Goal: Task Accomplishment & Management: Manage account settings

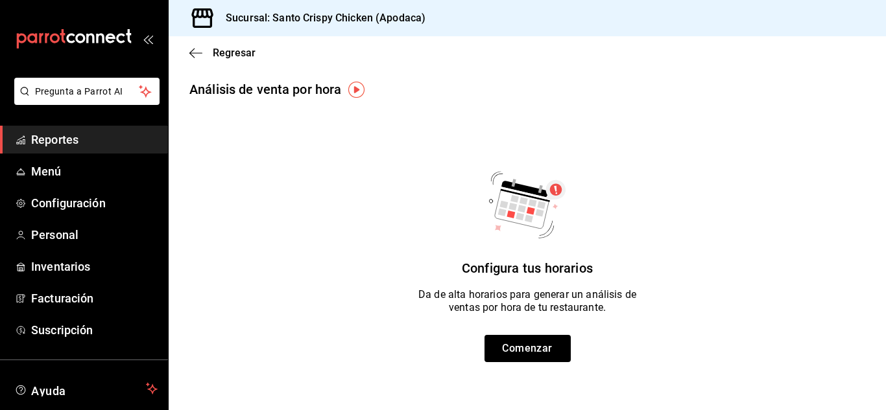
click at [355, 86] on img "button" at bounding box center [356, 90] width 16 height 16
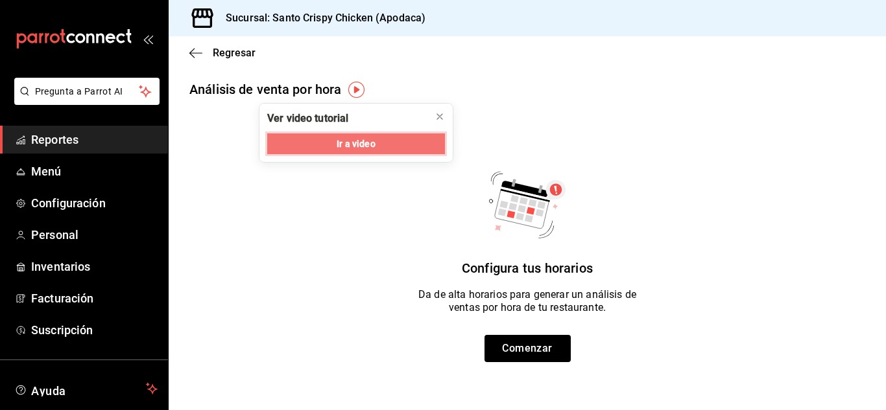
click at [344, 149] on span "Ir a video" at bounding box center [356, 144] width 38 height 14
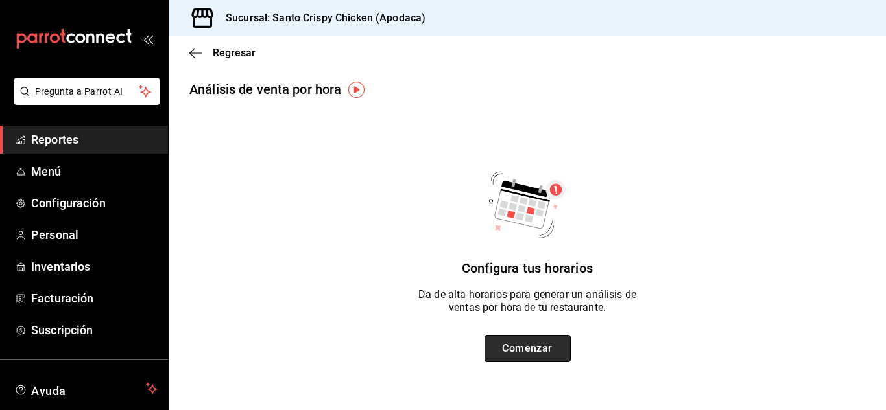
click at [514, 345] on button "Comenzar" at bounding box center [527, 348] width 86 height 27
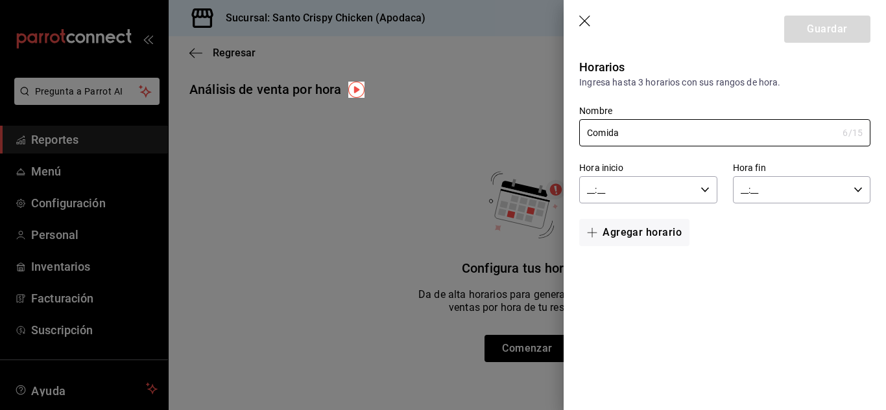
type input "Comida"
click at [645, 182] on input "__:__" at bounding box center [636, 190] width 115 height 26
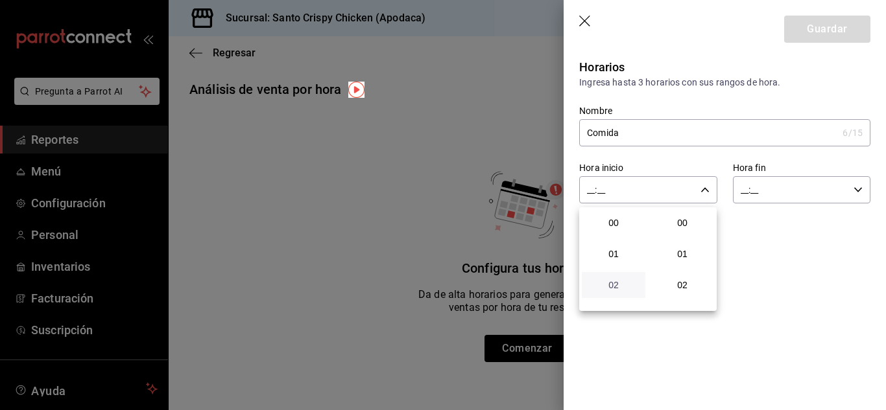
click at [608, 287] on span "02" at bounding box center [613, 285] width 48 height 10
type input "02:__"
click at [608, 287] on span "12" at bounding box center [613, 285] width 48 height 10
click at [681, 279] on button "02" at bounding box center [682, 285] width 64 height 26
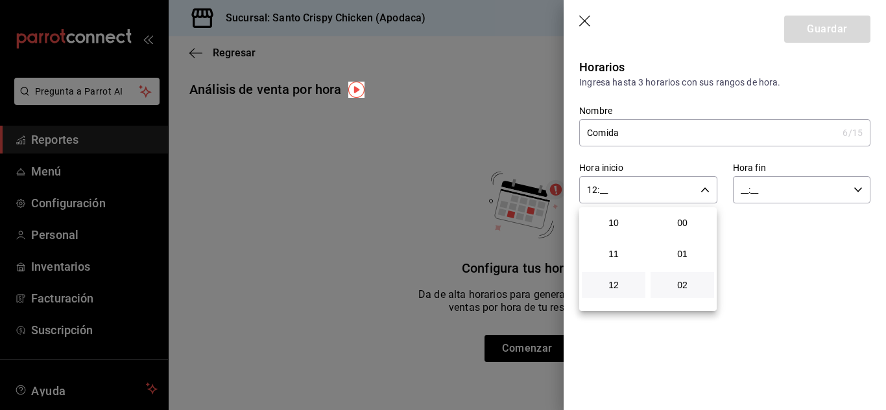
type input "12:02"
click at [691, 220] on span "00" at bounding box center [682, 223] width 48 height 10
type input "12:00"
click at [683, 221] on span "00" at bounding box center [682, 223] width 48 height 10
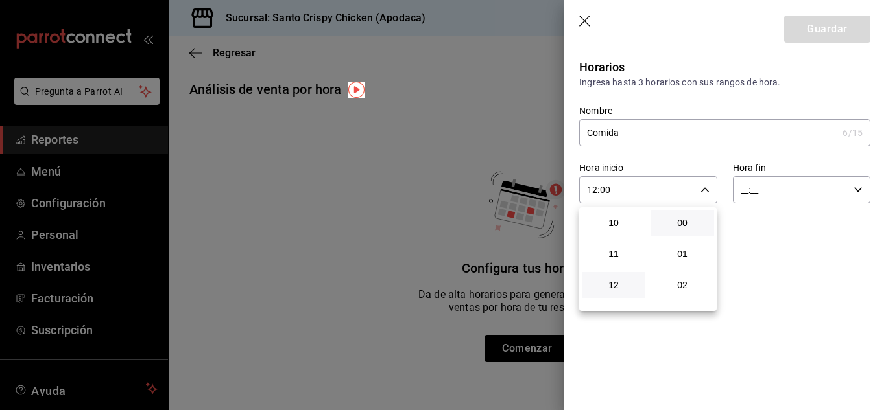
click at [755, 240] on div at bounding box center [443, 205] width 886 height 410
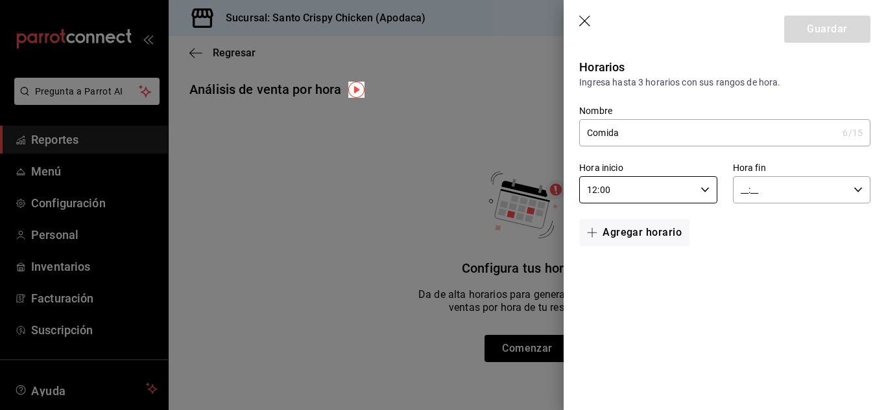
click at [740, 189] on input "__:__" at bounding box center [790, 190] width 115 height 26
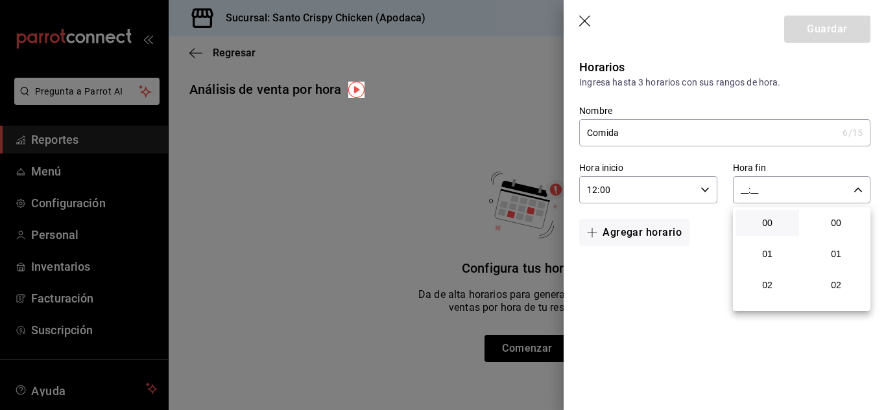
click at [760, 230] on button "00" at bounding box center [767, 223] width 64 height 26
type input "00:__"
click at [768, 226] on span "10" at bounding box center [767, 223] width 48 height 10
type input "10:__"
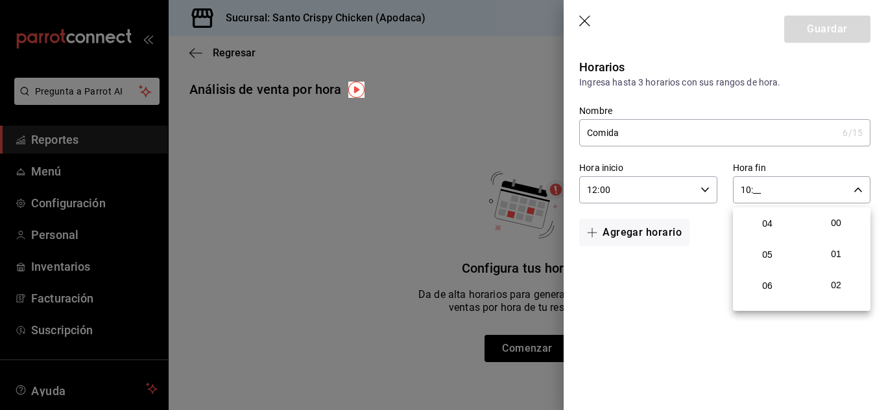
scroll to position [104, 0]
click at [770, 273] on span "05" at bounding box center [767, 275] width 48 height 10
click at [840, 225] on span "00" at bounding box center [836, 223] width 48 height 10
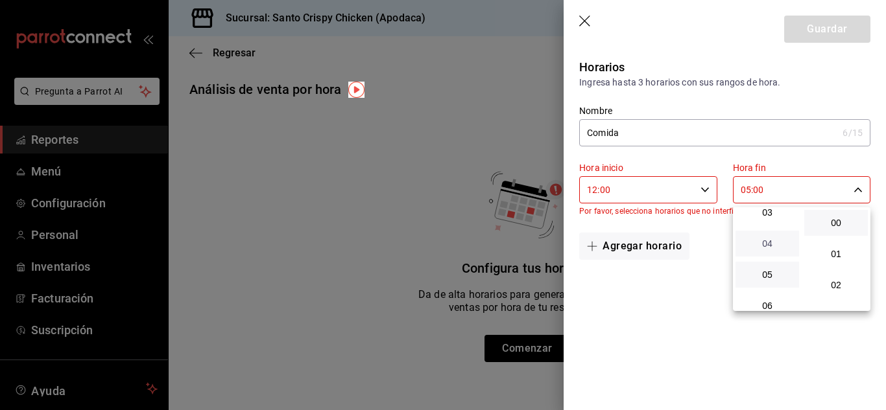
click at [767, 248] on span "04" at bounding box center [767, 244] width 48 height 10
type input "04:00"
click at [767, 236] on span "17" at bounding box center [767, 238] width 48 height 10
type input "17:00"
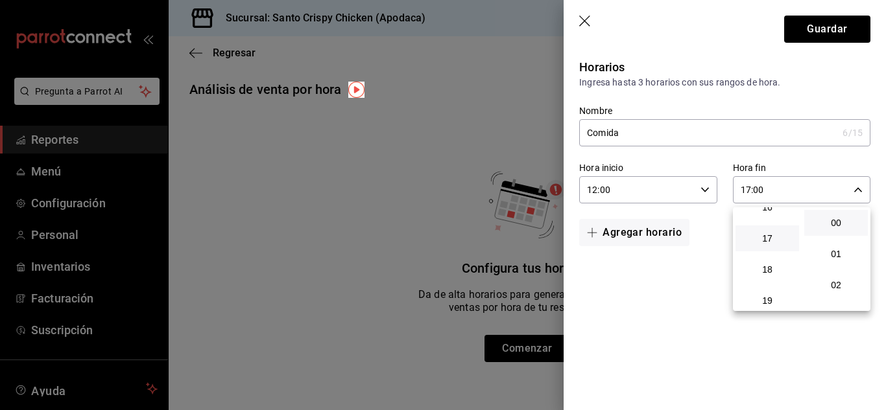
click at [819, 19] on div at bounding box center [443, 205] width 886 height 410
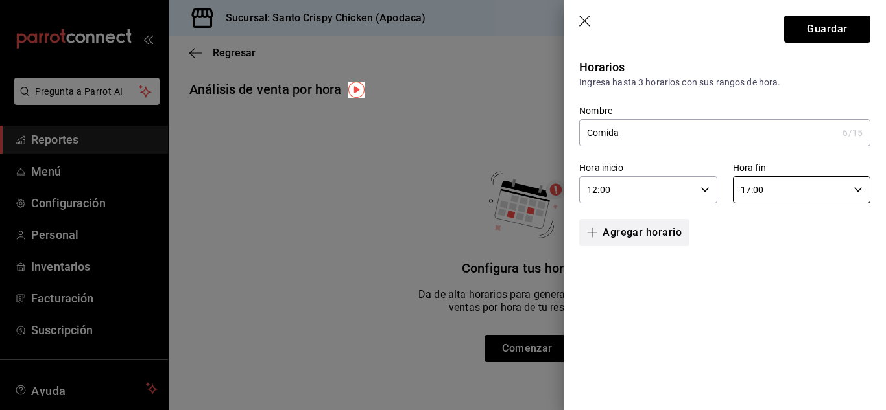
click at [613, 233] on button "Agregar horario" at bounding box center [634, 232] width 110 height 27
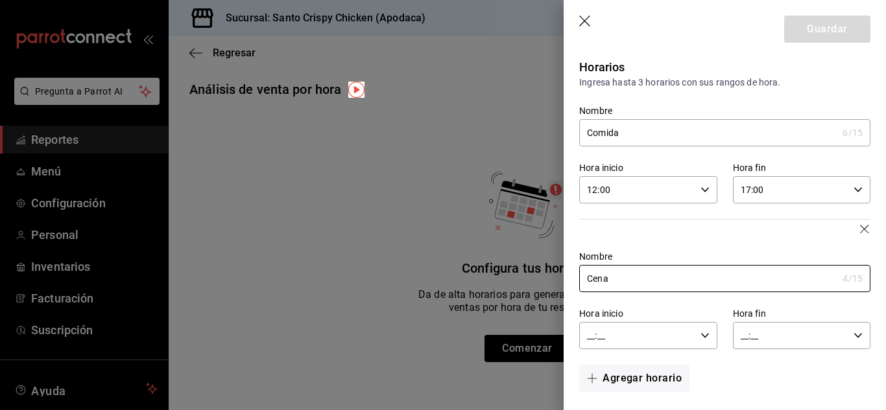
type input "Cena"
click at [593, 342] on input "__:__" at bounding box center [636, 336] width 115 height 26
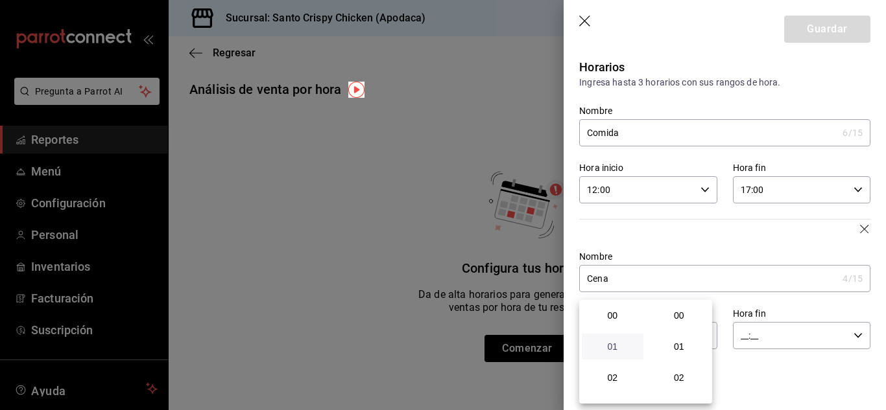
click at [606, 349] on span "01" at bounding box center [612, 347] width 46 height 10
type input "01:__"
click at [611, 343] on span "05" at bounding box center [612, 342] width 46 height 10
click at [678, 344] on span "01" at bounding box center [679, 347] width 46 height 10
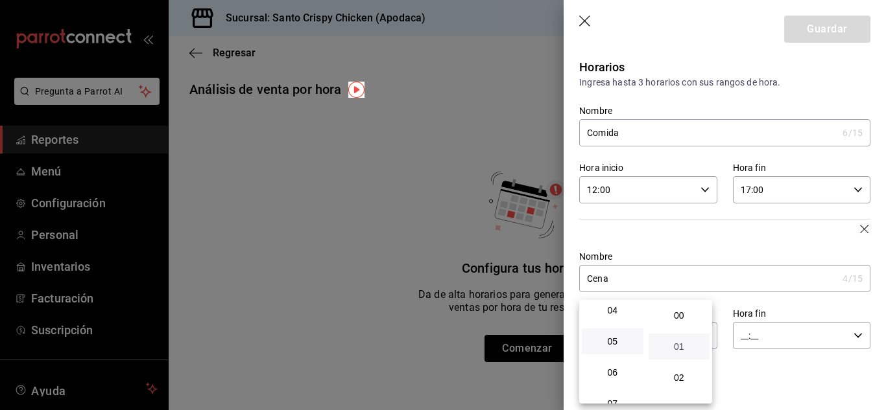
type input "05:01"
click at [682, 346] on span "01" at bounding box center [679, 347] width 46 height 10
click at [741, 304] on div at bounding box center [443, 205] width 886 height 410
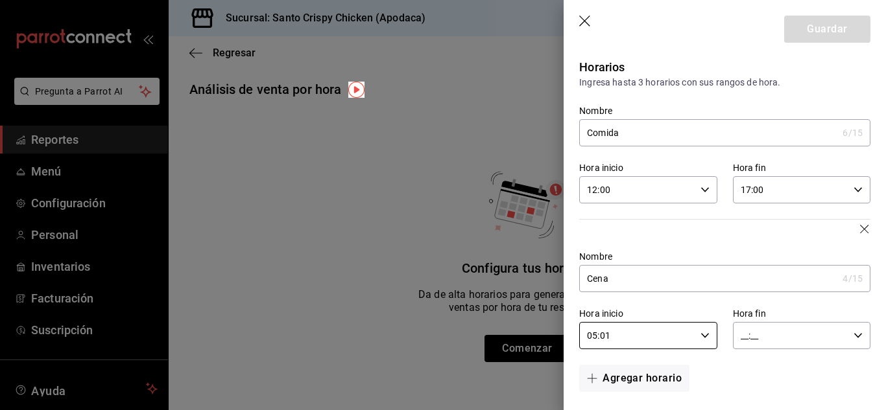
click at [740, 336] on input "__:__" at bounding box center [790, 336] width 115 height 26
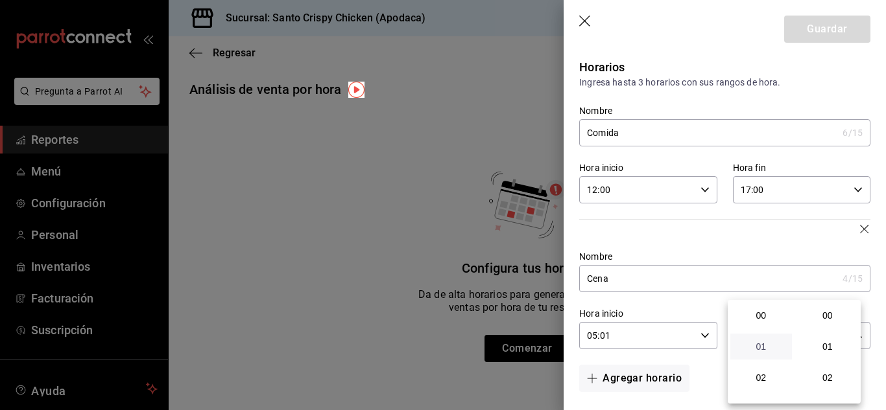
click at [759, 346] on span "01" at bounding box center [761, 347] width 46 height 10
type input "01:__"
click at [763, 313] on span "10" at bounding box center [761, 316] width 46 height 10
click at [823, 316] on span "00" at bounding box center [828, 316] width 46 height 10
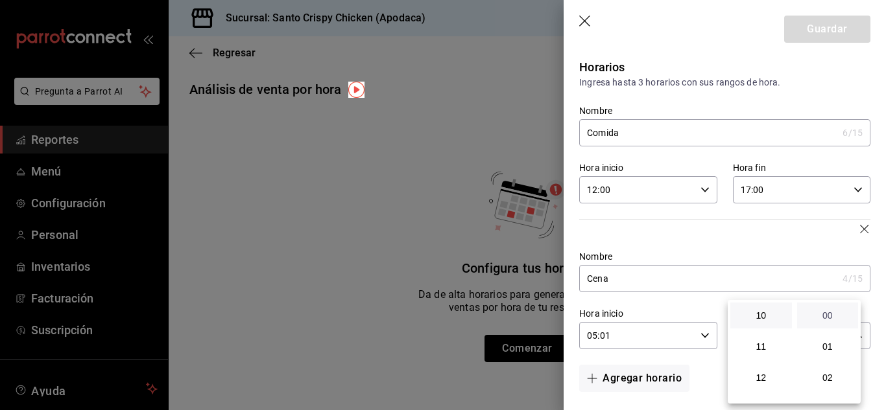
type input "10:00"
click at [774, 242] on div at bounding box center [443, 205] width 886 height 410
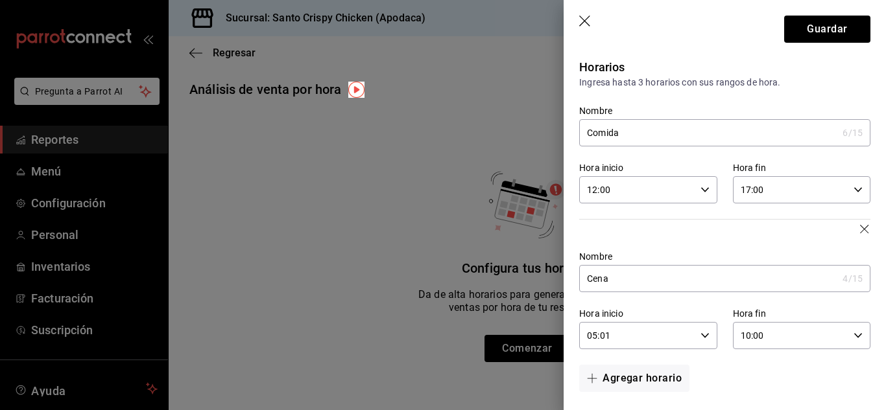
scroll to position [8, 0]
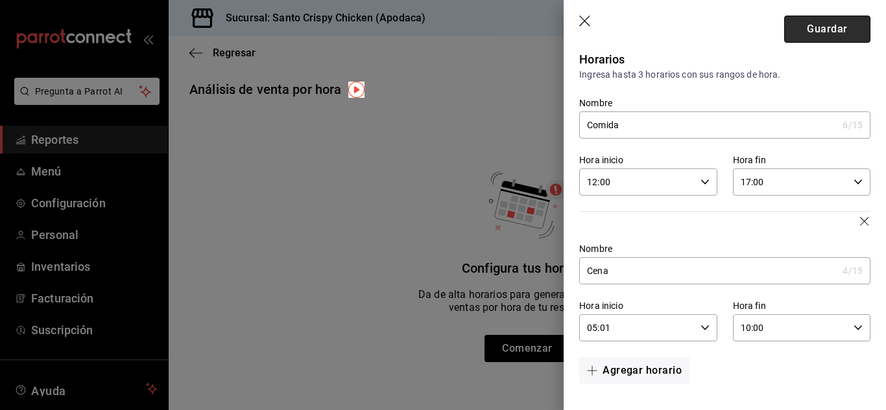
click at [818, 23] on button "Guardar" at bounding box center [827, 29] width 86 height 27
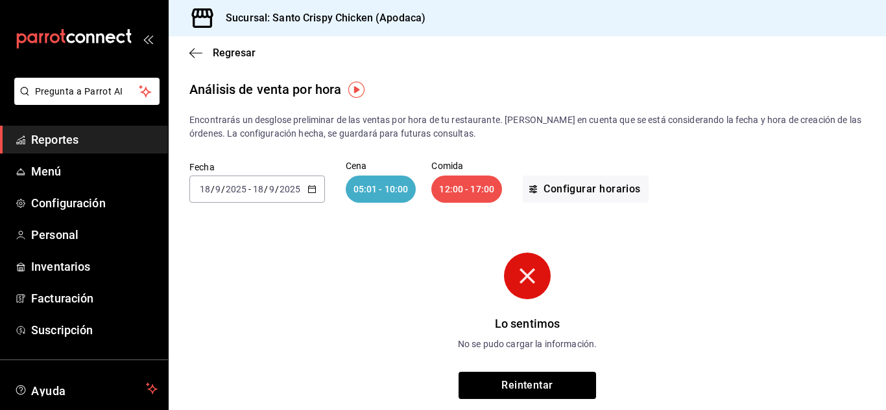
click at [383, 190] on div "05:01 - 10:00" at bounding box center [381, 189] width 71 height 27
click at [600, 187] on button "Configurar horarios" at bounding box center [586, 189] width 126 height 27
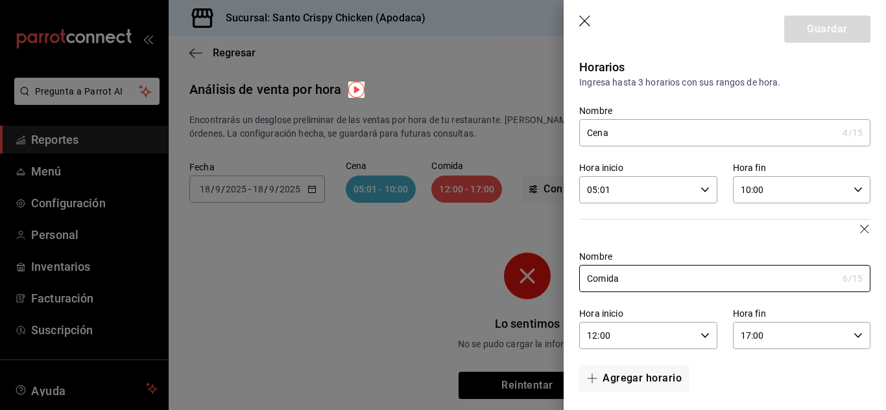
click at [589, 190] on input "05:01" at bounding box center [636, 190] width 115 height 26
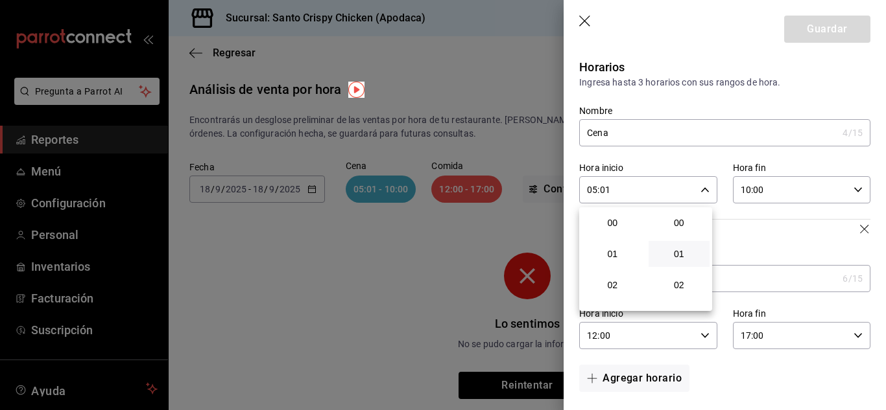
scroll to position [31, 0]
click at [609, 222] on span "05" at bounding box center [612, 223] width 46 height 10
click at [617, 259] on span "17" at bounding box center [612, 259] width 46 height 10
type input "17:01"
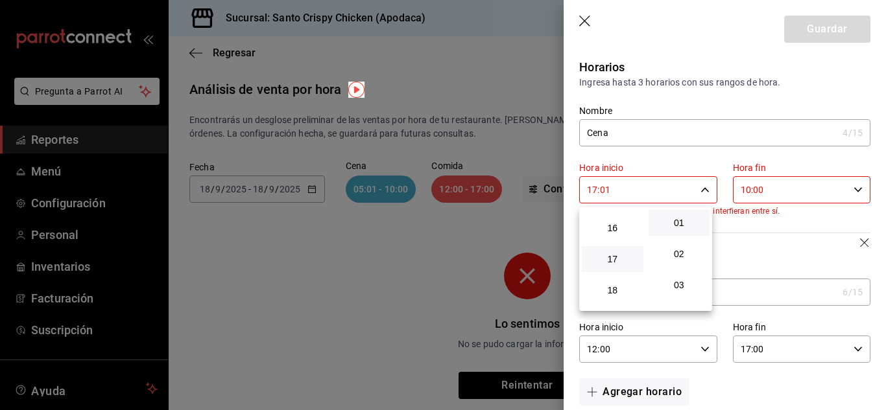
click at [745, 187] on div at bounding box center [443, 205] width 886 height 410
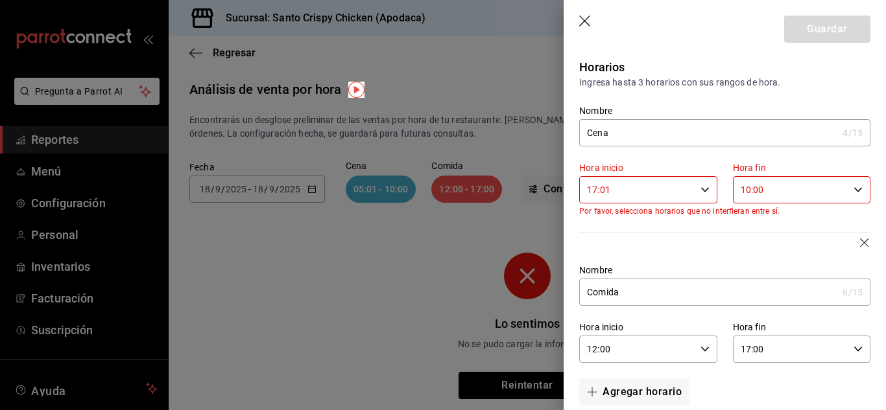
click at [744, 188] on input "10:00" at bounding box center [790, 190] width 115 height 26
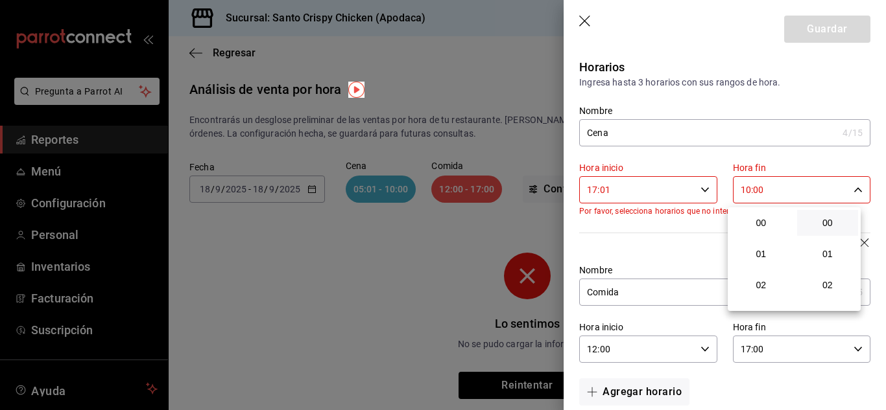
scroll to position [311, 0]
click at [763, 219] on span "10" at bounding box center [761, 223] width 46 height 10
click at [760, 266] on span "22" at bounding box center [761, 264] width 46 height 10
type input "22:00"
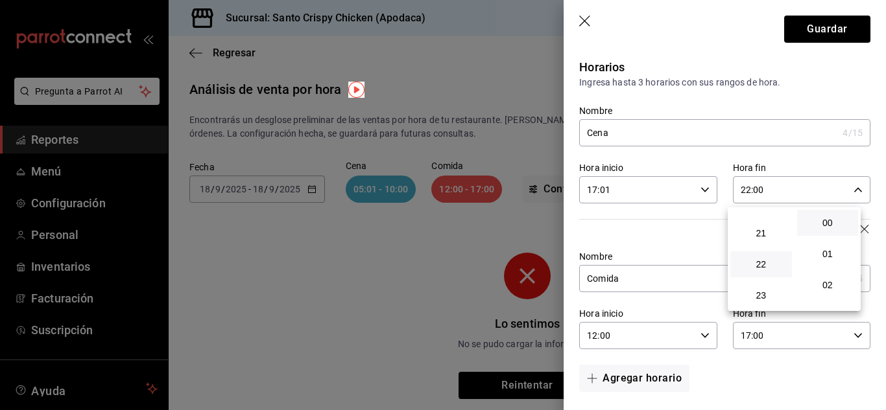
click at [823, 25] on div at bounding box center [443, 205] width 886 height 410
drag, startPoint x: 823, startPoint y: 25, endPoint x: 744, endPoint y: 9, distance: 80.7
click at [744, 9] on header "Guardar" at bounding box center [724, 26] width 322 height 53
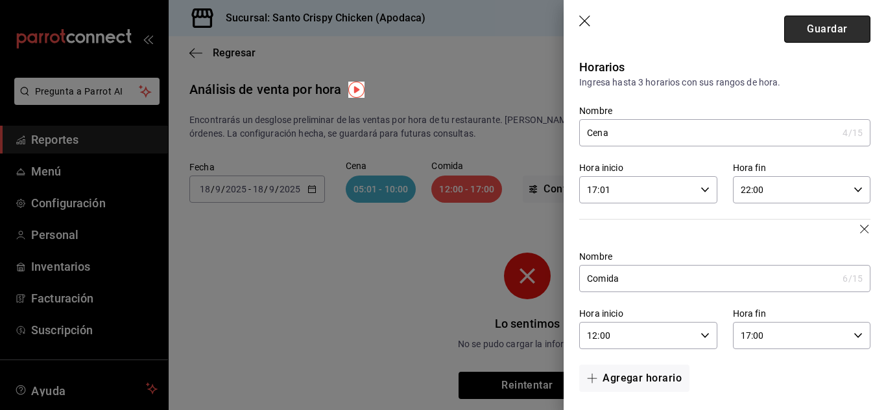
click at [802, 23] on button "Guardar" at bounding box center [827, 29] width 86 height 27
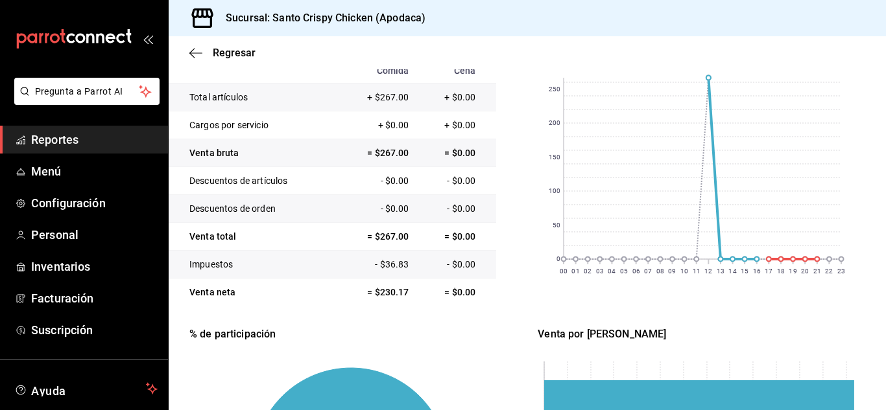
scroll to position [371, 0]
